Goal: Information Seeking & Learning: Learn about a topic

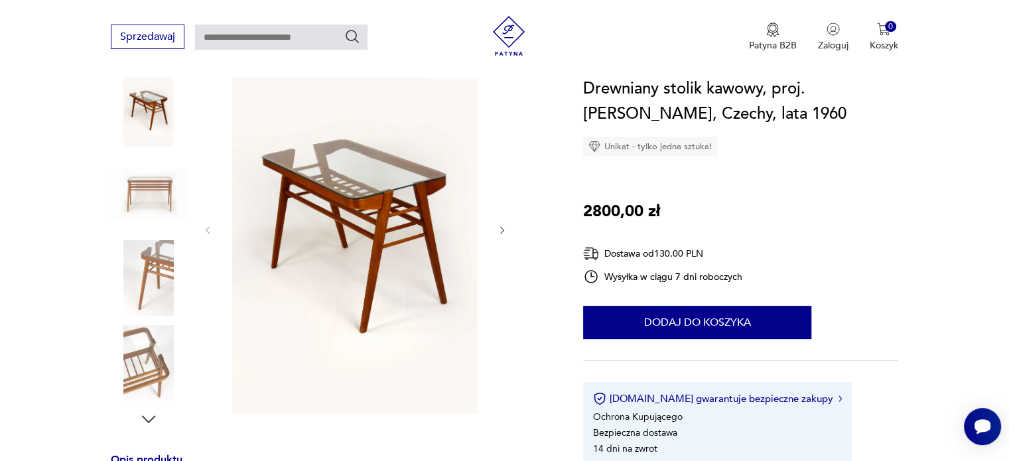
click at [499, 230] on icon "button" at bounding box center [502, 230] width 11 height 11
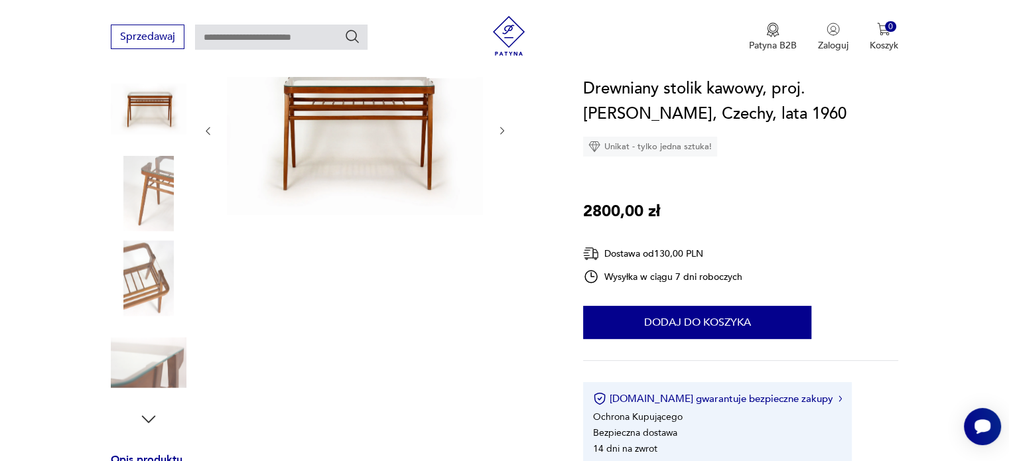
click at [499, 230] on div "Klasyk" at bounding box center [354, 236] width 305 height 385
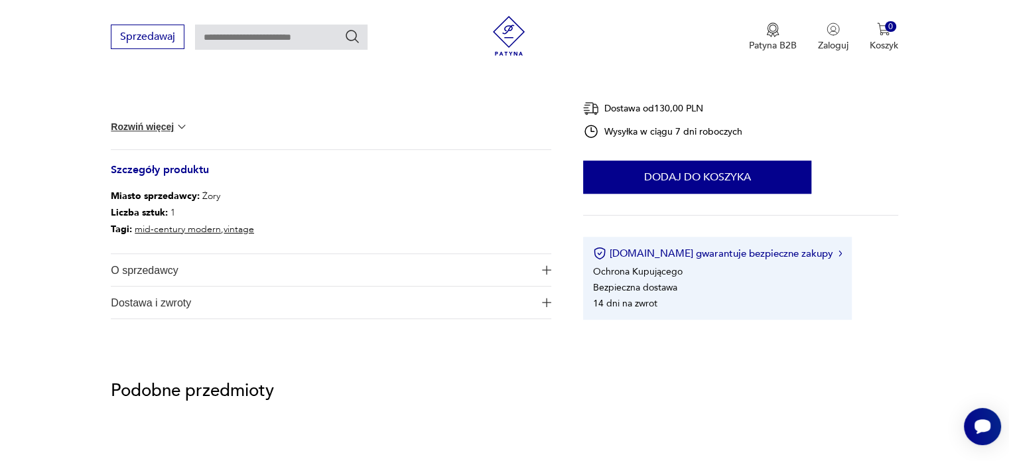
scroll to position [705, 0]
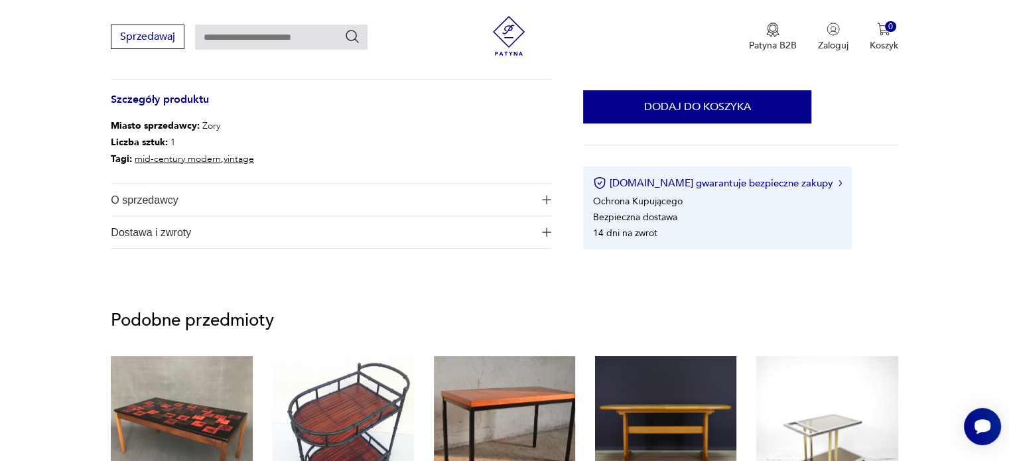
click at [157, 199] on span "O sprzedawcy" at bounding box center [322, 200] width 422 height 32
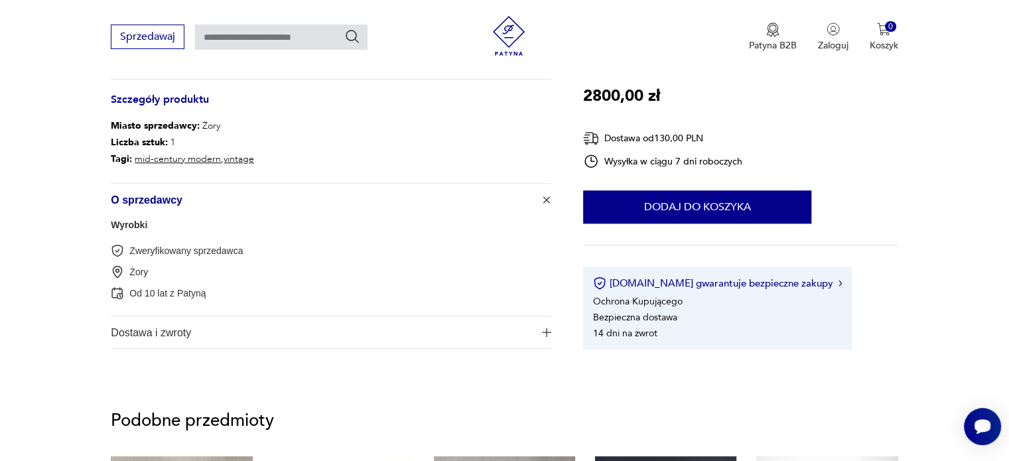
click at [541, 198] on img "button" at bounding box center [546, 199] width 13 height 13
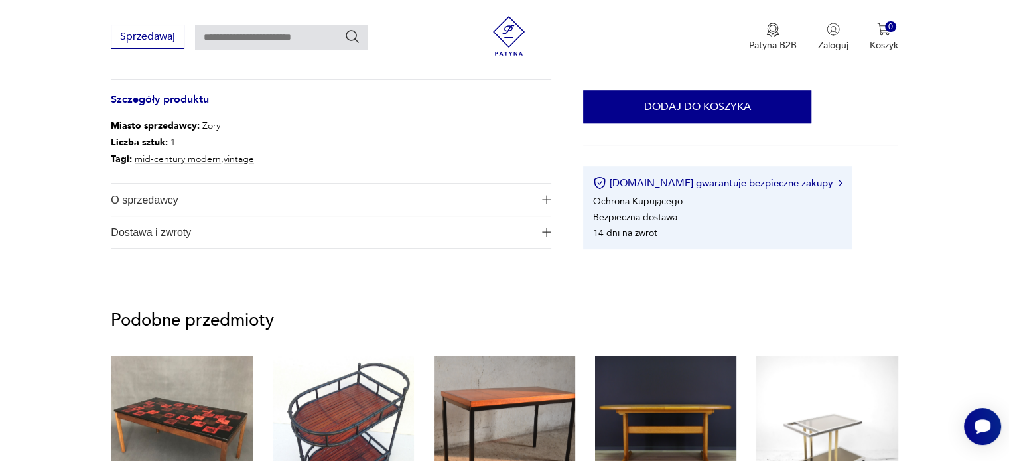
click at [174, 204] on span "O sprzedawcy" at bounding box center [322, 200] width 422 height 32
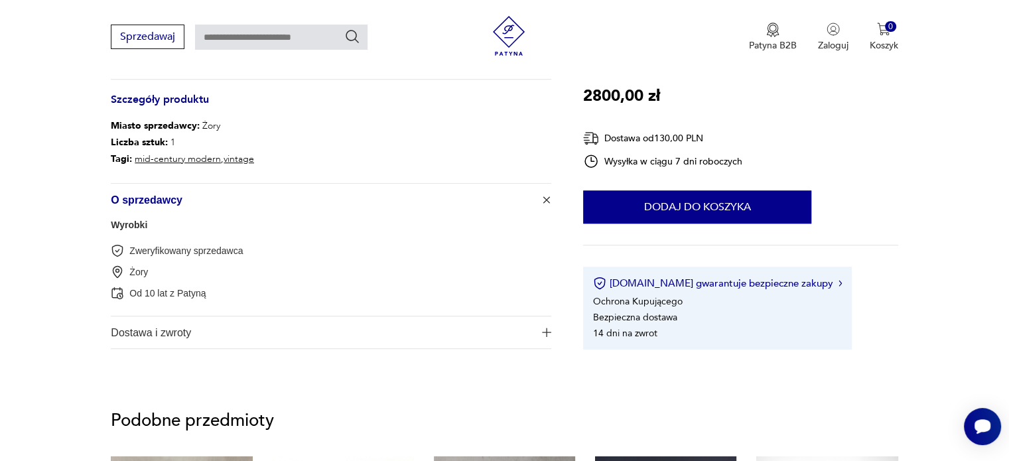
click at [549, 201] on img "button" at bounding box center [546, 199] width 13 height 13
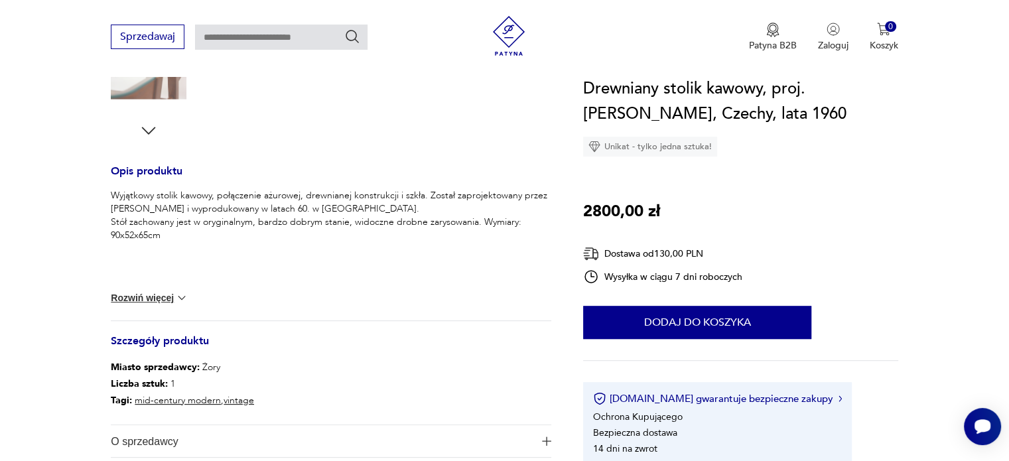
scroll to position [572, 0]
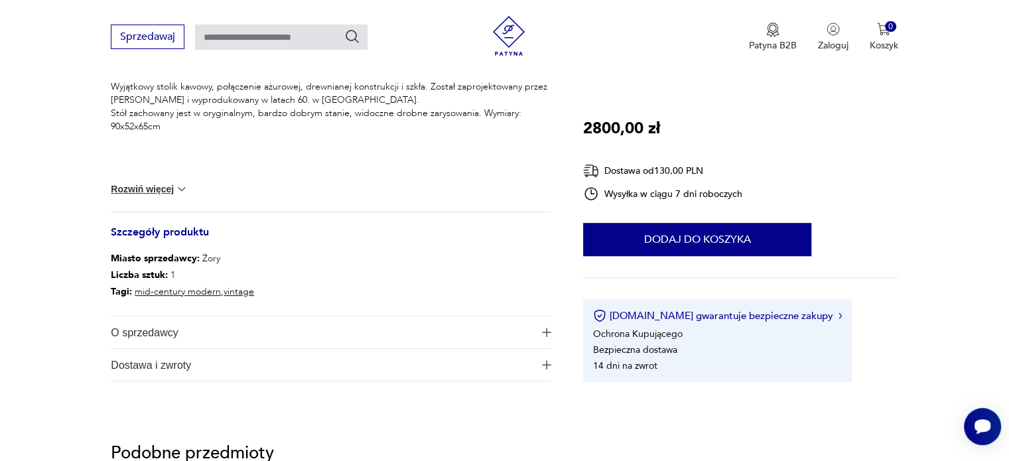
click at [159, 330] on span "O sprzedawcy" at bounding box center [322, 332] width 422 height 32
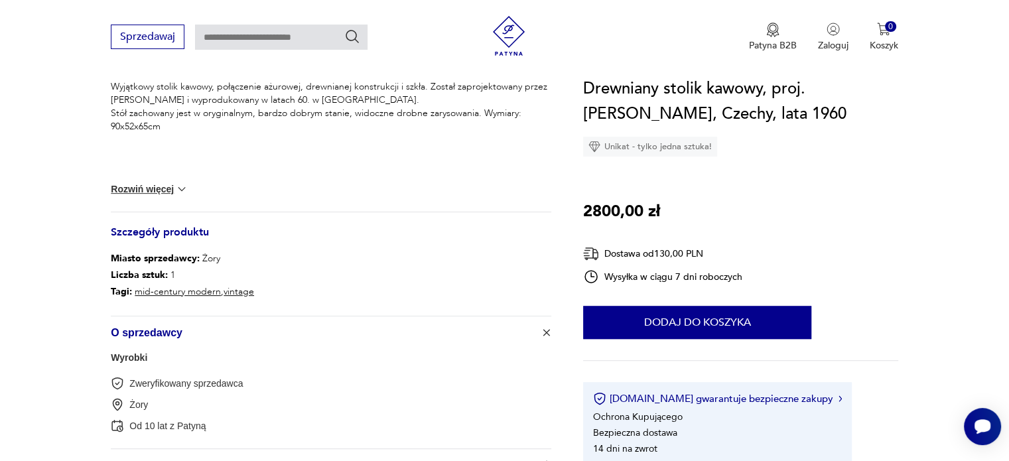
click at [131, 360] on link "Wyrobki" at bounding box center [129, 357] width 36 height 11
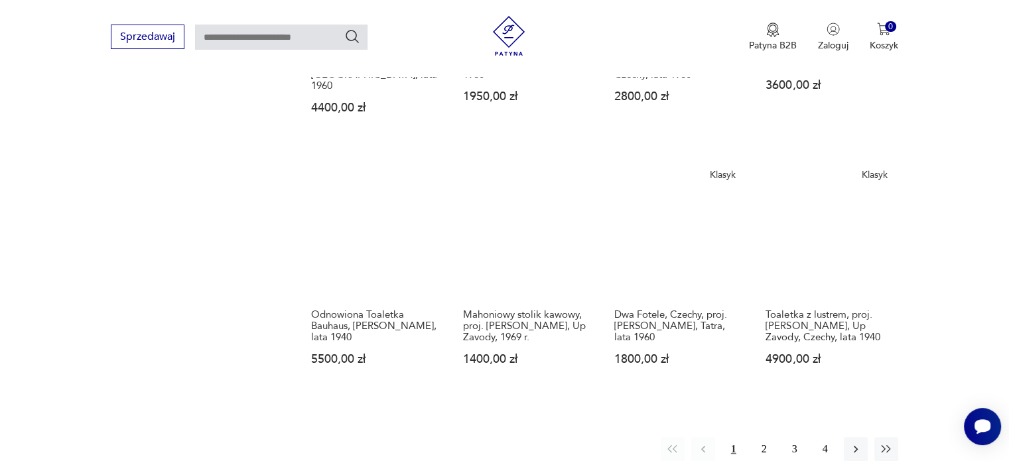
scroll to position [1158, 0]
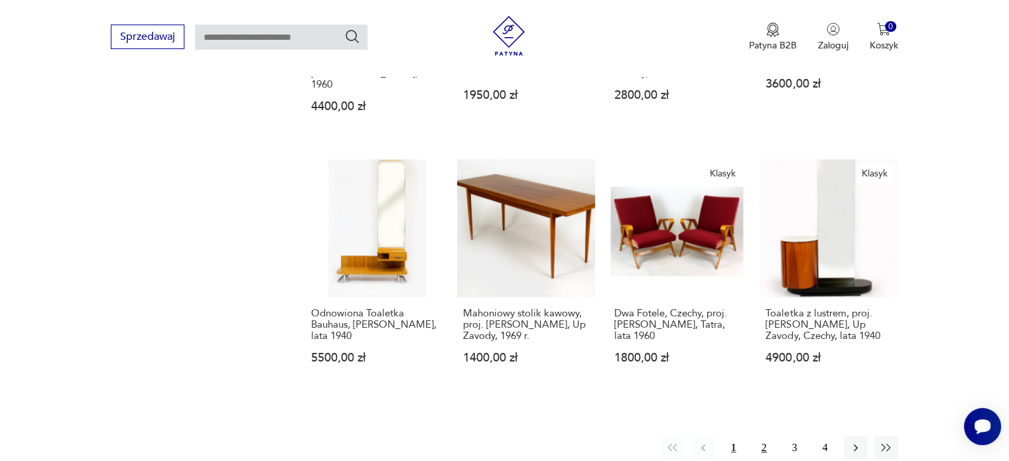
click at [764, 436] on button "2" at bounding box center [764, 448] width 24 height 24
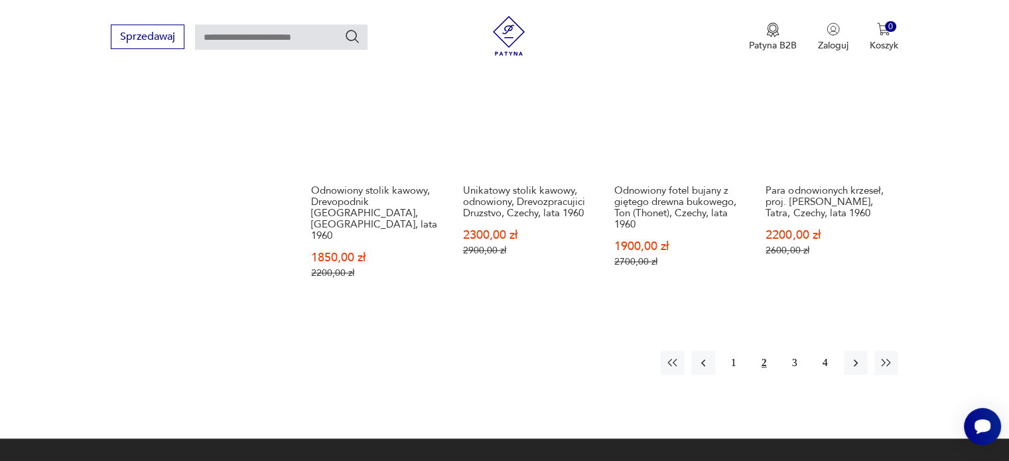
scroll to position [1277, 0]
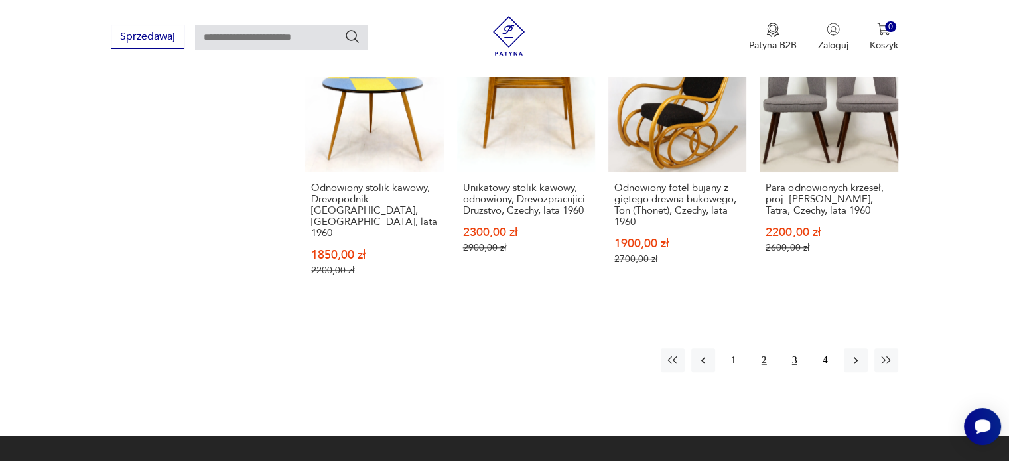
click at [799, 348] on button "3" at bounding box center [795, 360] width 24 height 24
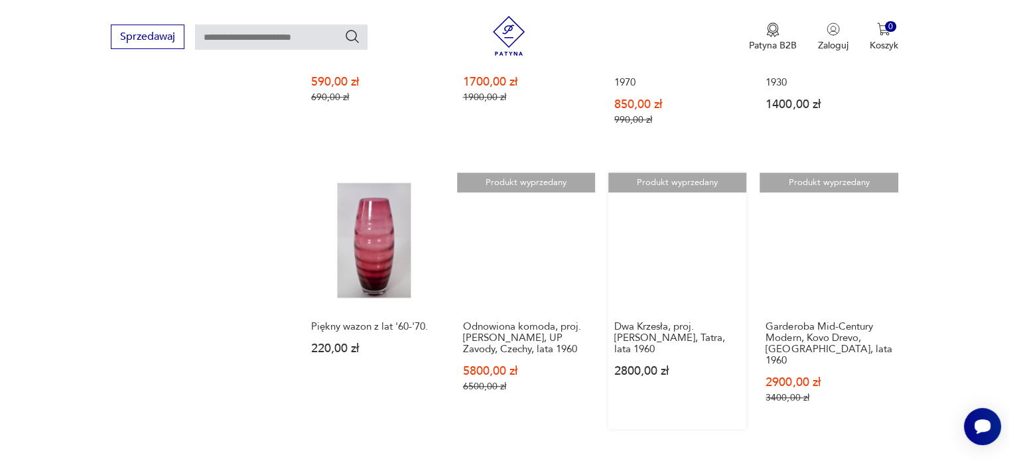
scroll to position [1194, 0]
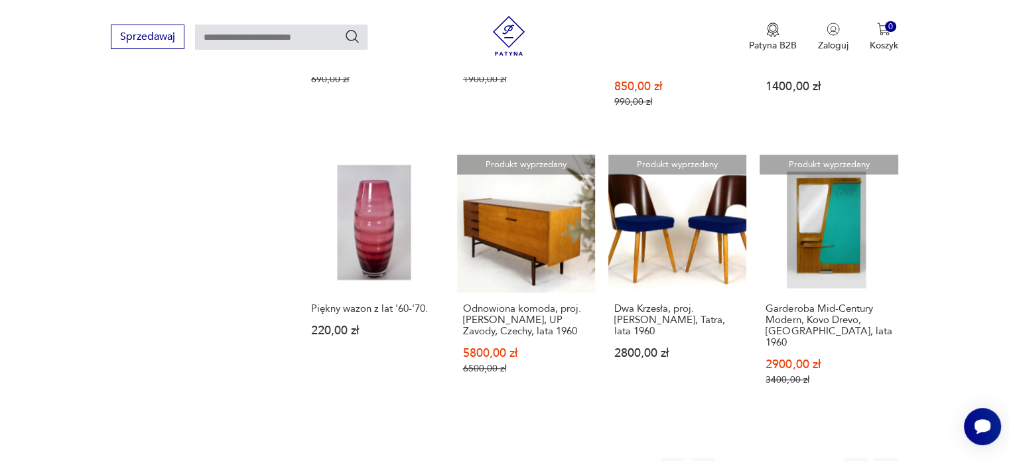
click at [822, 458] on button "4" at bounding box center [825, 470] width 24 height 24
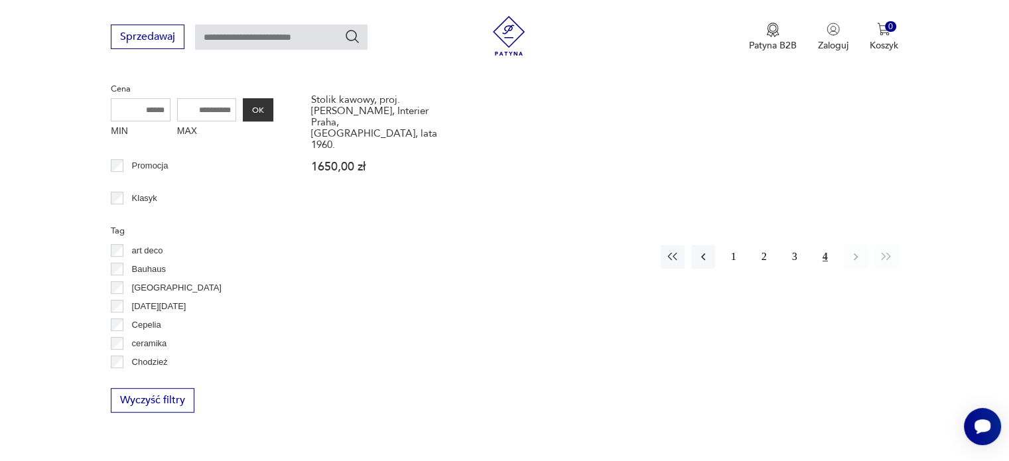
scroll to position [568, 0]
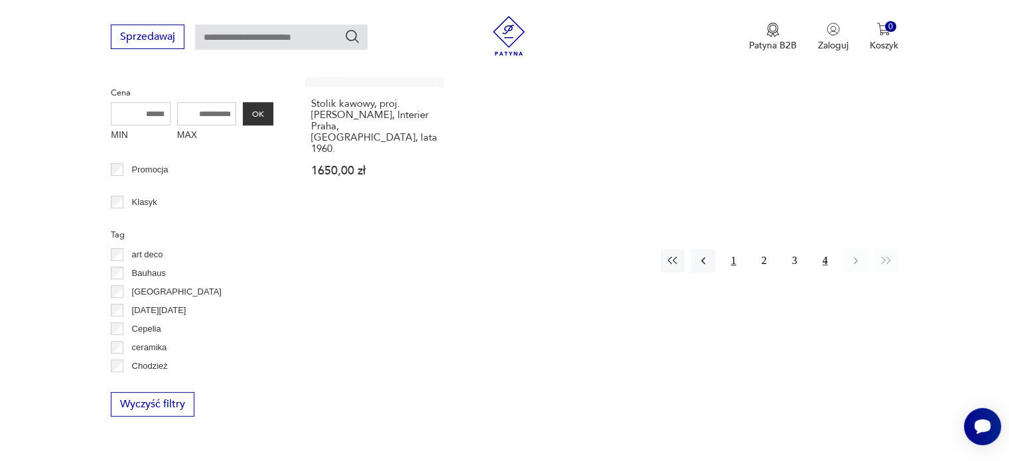
click at [732, 249] on button "1" at bounding box center [734, 261] width 24 height 24
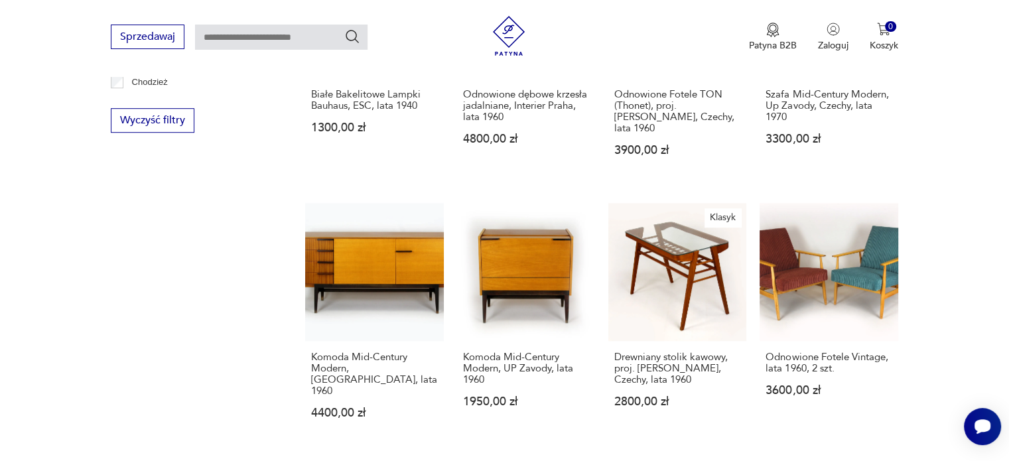
scroll to position [853, 0]
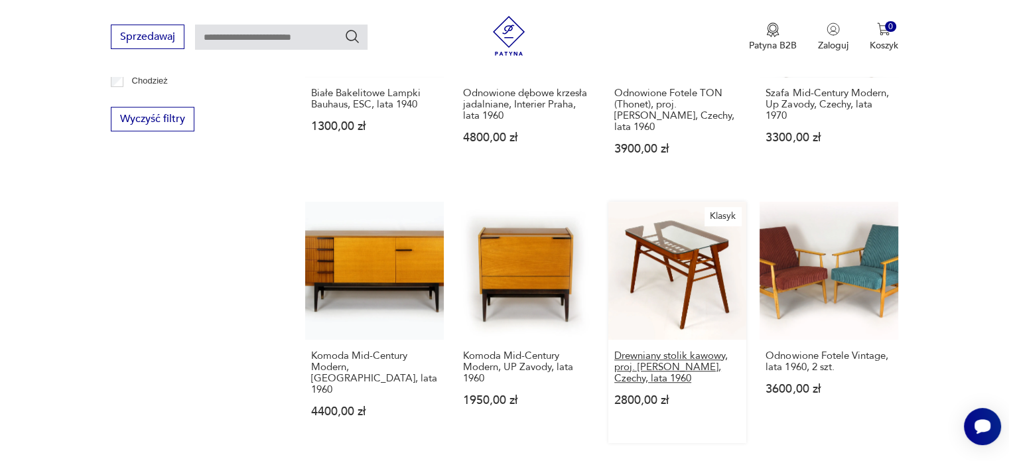
click at [658, 350] on h3 "Drewniany stolik kawowy, proj. [PERSON_NAME], Czechy, lata 1960" at bounding box center [677, 367] width 126 height 34
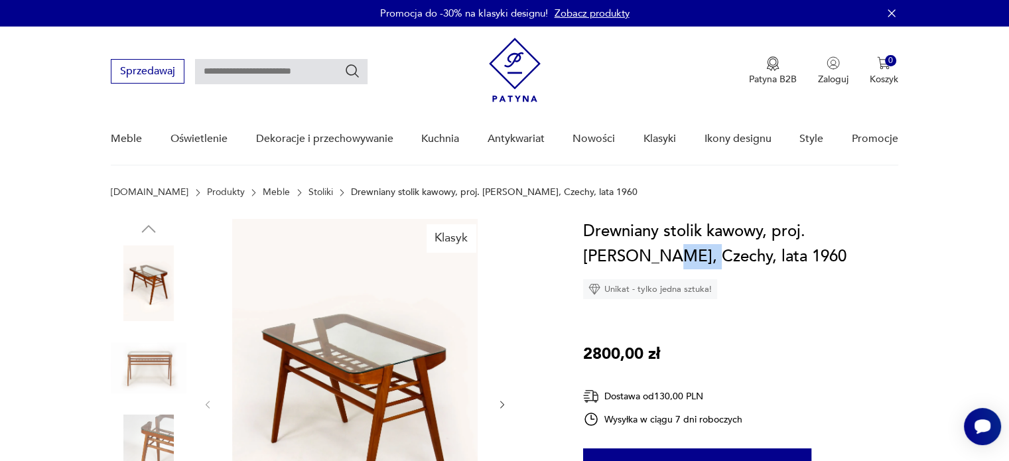
drag, startPoint x: 618, startPoint y: 258, endPoint x: 581, endPoint y: 256, distance: 37.2
copy h1 "[PERSON_NAME]"
click at [502, 401] on icon "button" at bounding box center [502, 404] width 11 height 11
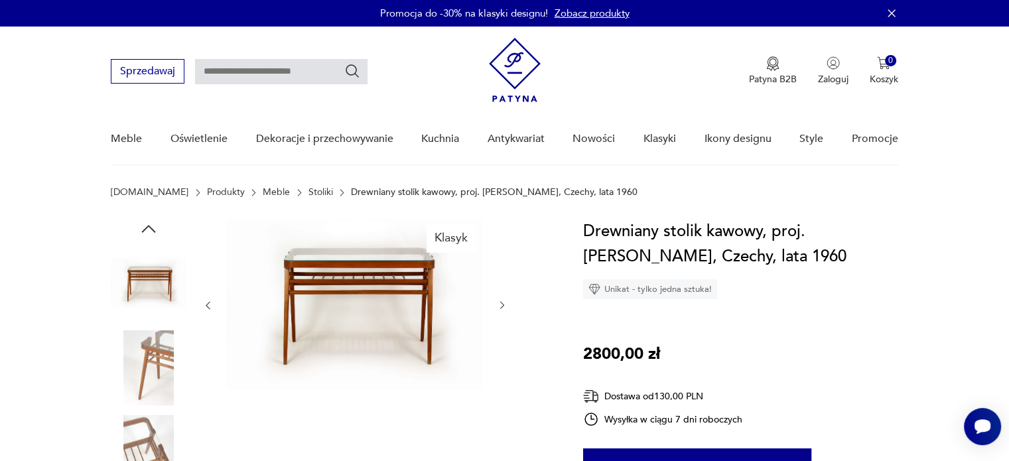
click at [502, 401] on div "Klasyk" at bounding box center [354, 411] width 305 height 385
